Goal: Check status

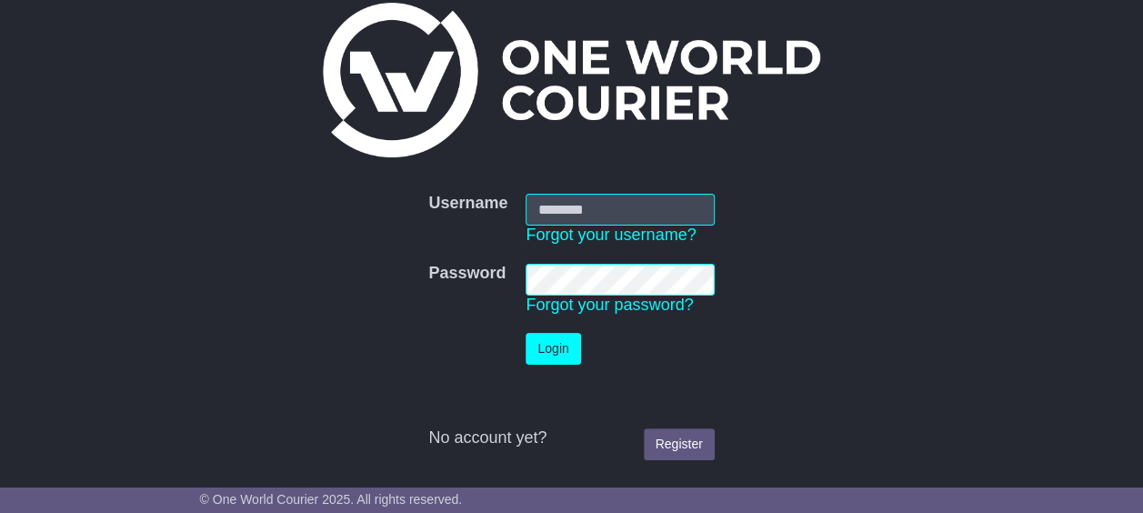
type input "********"
click at [542, 72] on button "Login" at bounding box center [552, 349] width 55 height 32
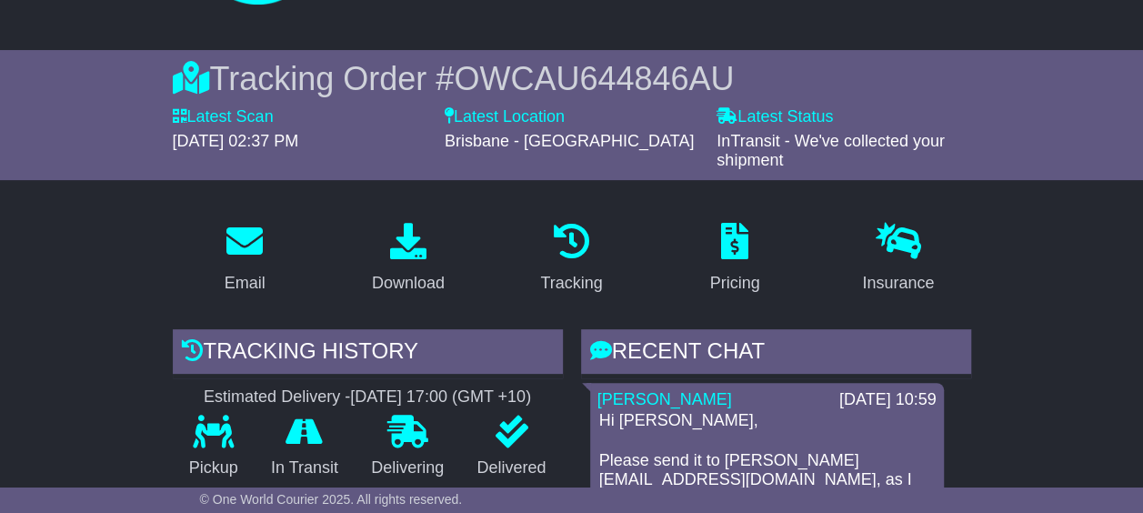
scroll to position [364, 0]
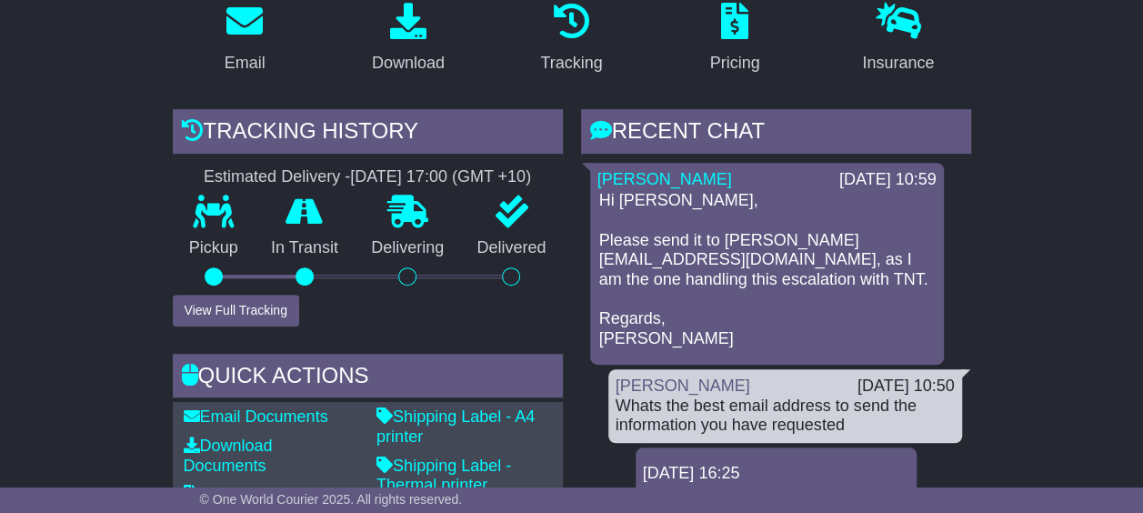
click at [733, 257] on p "Hi Jodie, Please send it to cristina@oneworldcourier.com.au, as I am the one ha…" at bounding box center [766, 269] width 335 height 157
